Goal: Task Accomplishment & Management: Manage account settings

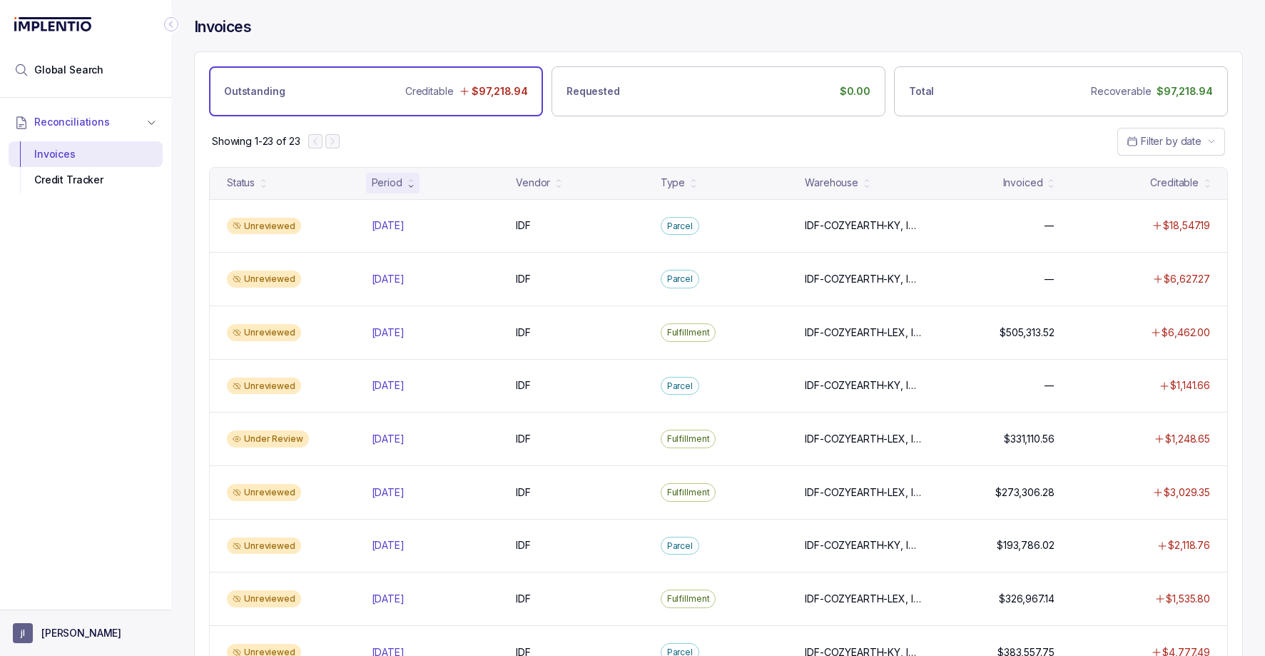
click at [45, 634] on p "[PERSON_NAME]" at bounding box center [81, 633] width 80 height 14
click at [71, 599] on p "Logout" at bounding box center [94, 602] width 118 height 14
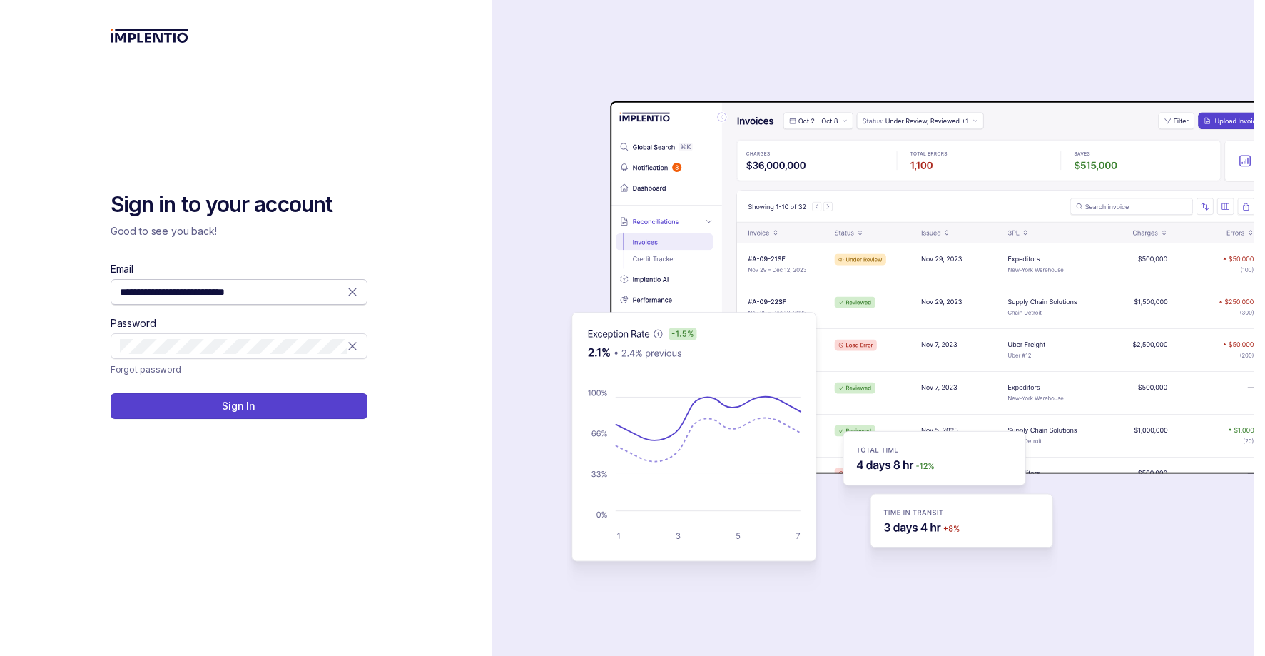
click at [351, 292] on icon at bounding box center [352, 292] width 14 height 14
click at [299, 306] on div "Email Password" at bounding box center [239, 311] width 257 height 98
click at [295, 295] on input "Email" at bounding box center [239, 292] width 238 height 14
type input "**********"
click at [266, 400] on button "Sign In" at bounding box center [239, 406] width 257 height 26
